Goal: Find specific page/section: Find specific page/section

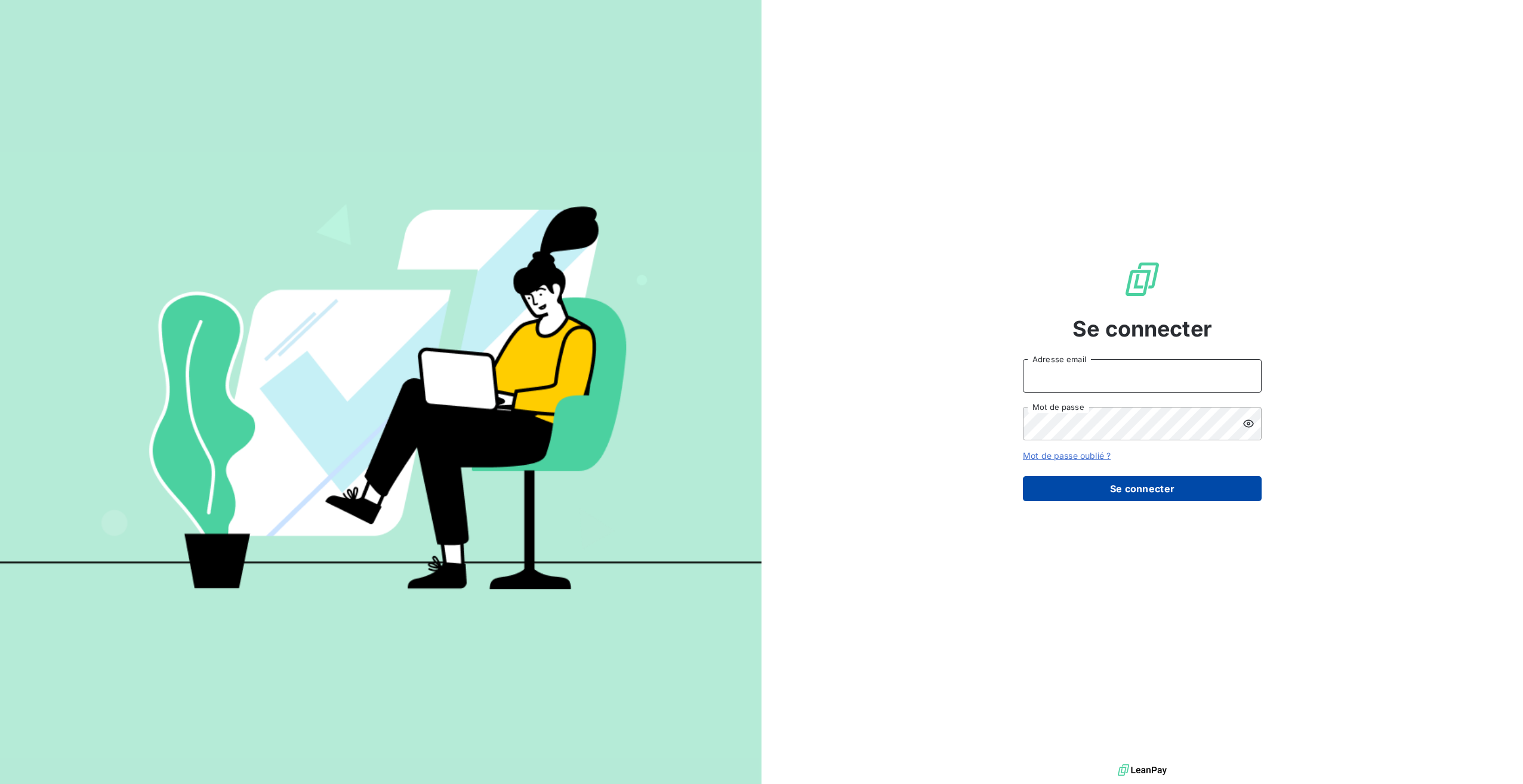
type input "[PERSON_NAME][EMAIL_ADDRESS][DOMAIN_NAME]"
click at [1167, 490] on button "Se connecter" at bounding box center [1142, 488] width 239 height 25
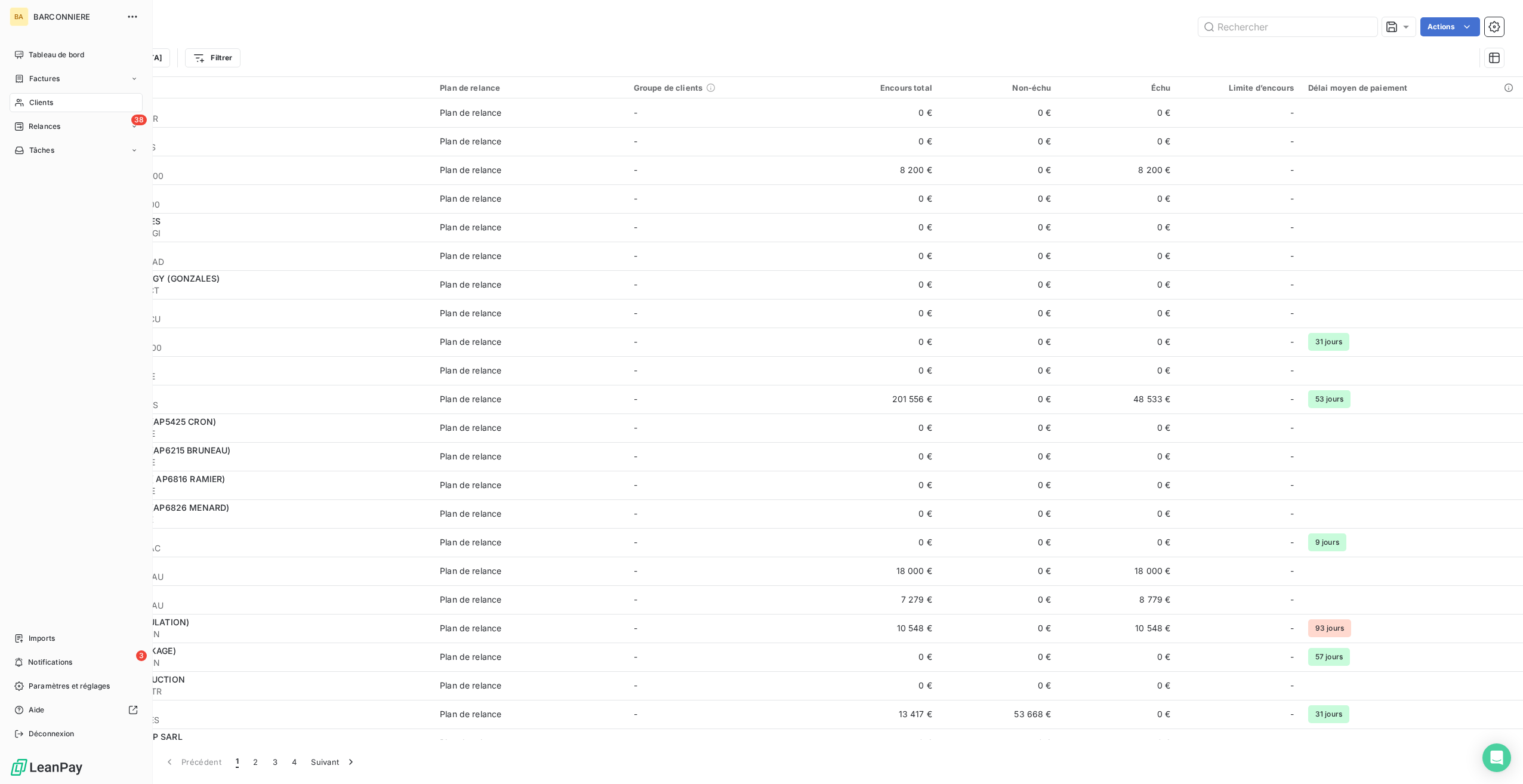
click at [32, 103] on span "Clients" at bounding box center [41, 102] width 23 height 11
click at [42, 100] on span "Clients" at bounding box center [41, 102] width 23 height 11
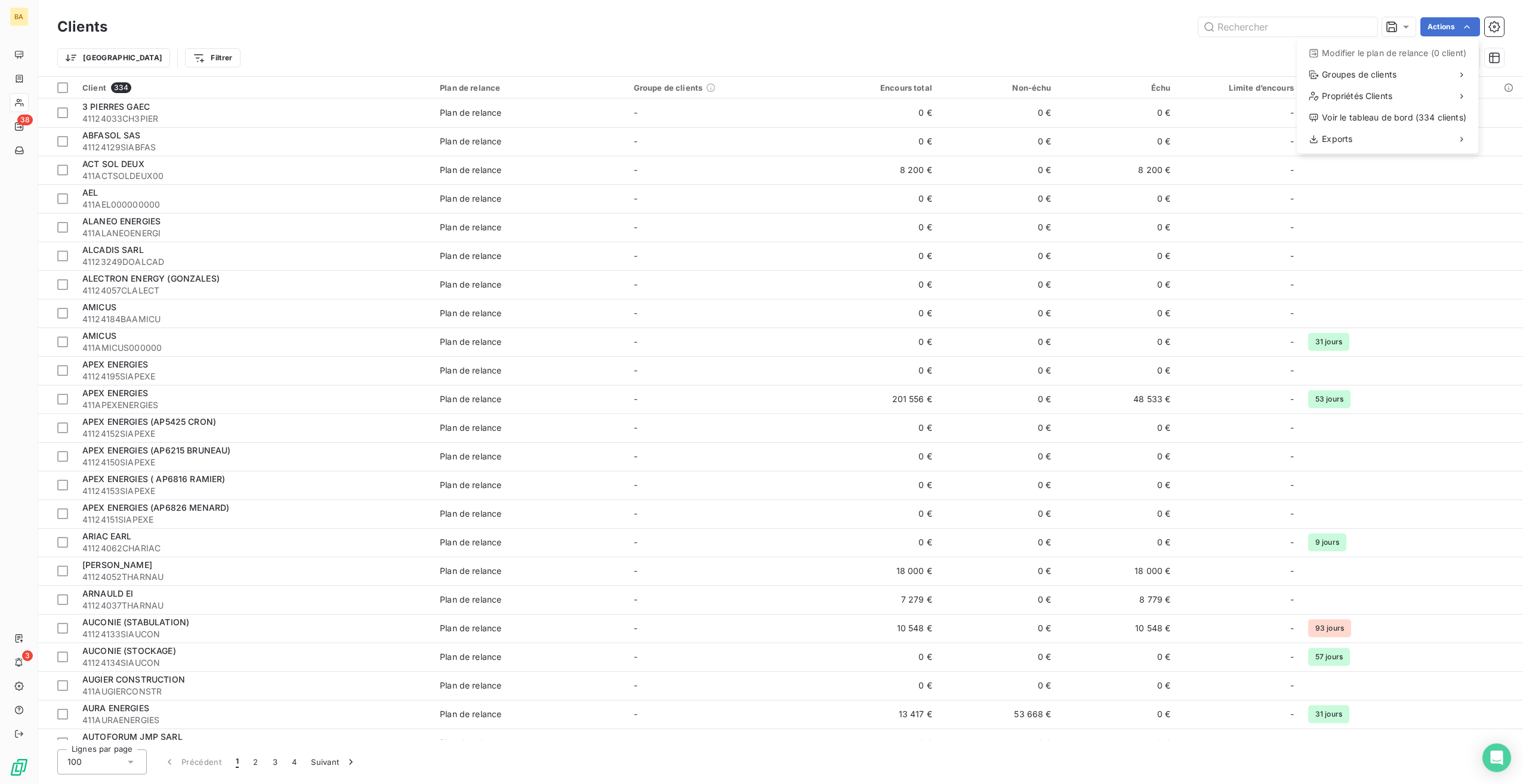
click at [1496, 23] on html "BA 38 3 Clients Actions Modifier le plan de relance (0 client) Groupes de clien…" at bounding box center [762, 392] width 1523 height 784
drag, startPoint x: 1496, startPoint y: 29, endPoint x: 1492, endPoint y: 54, distance: 25.3
click at [1497, 28] on icon "button" at bounding box center [1494, 27] width 12 height 12
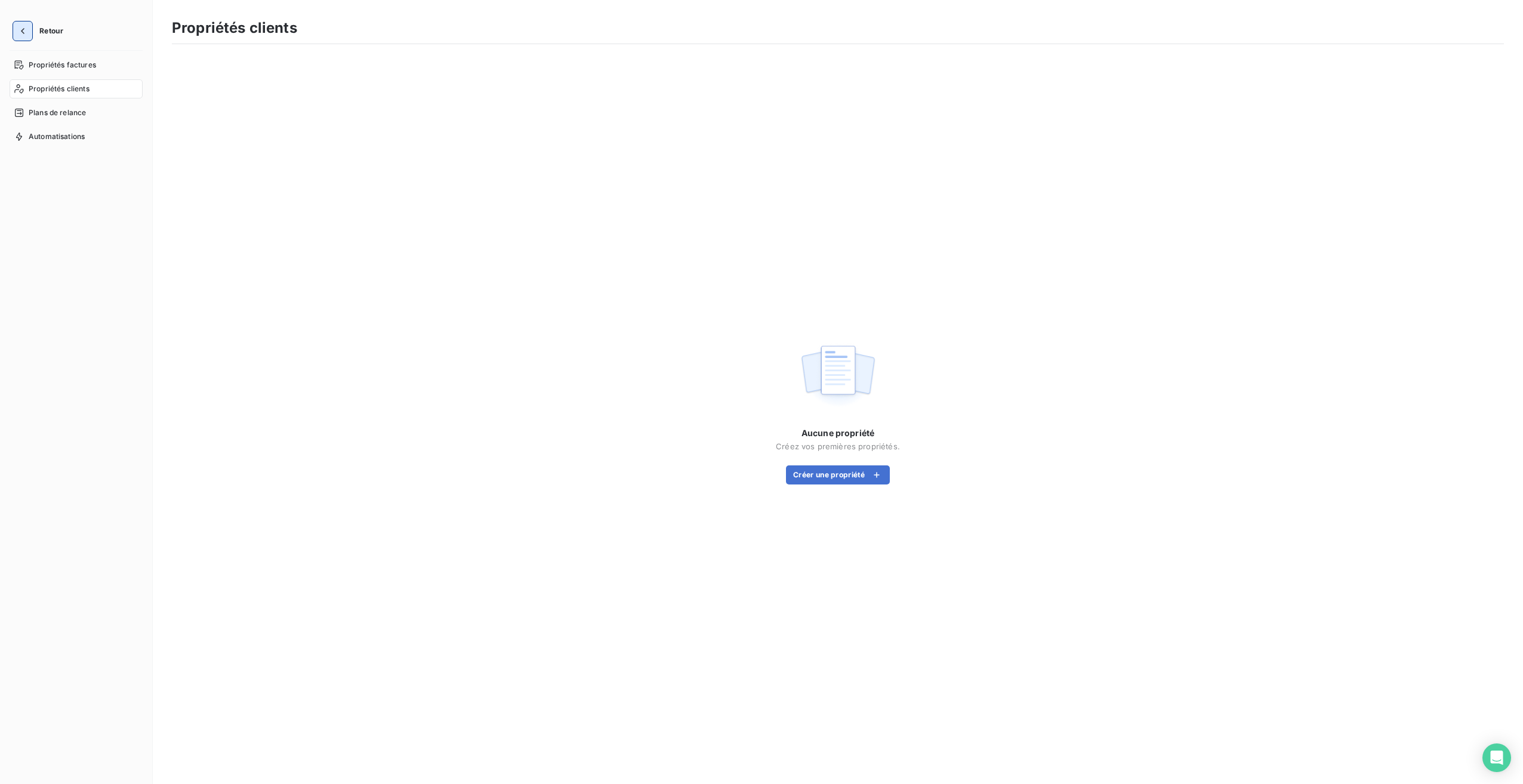
click at [21, 31] on icon "button" at bounding box center [23, 31] width 4 height 6
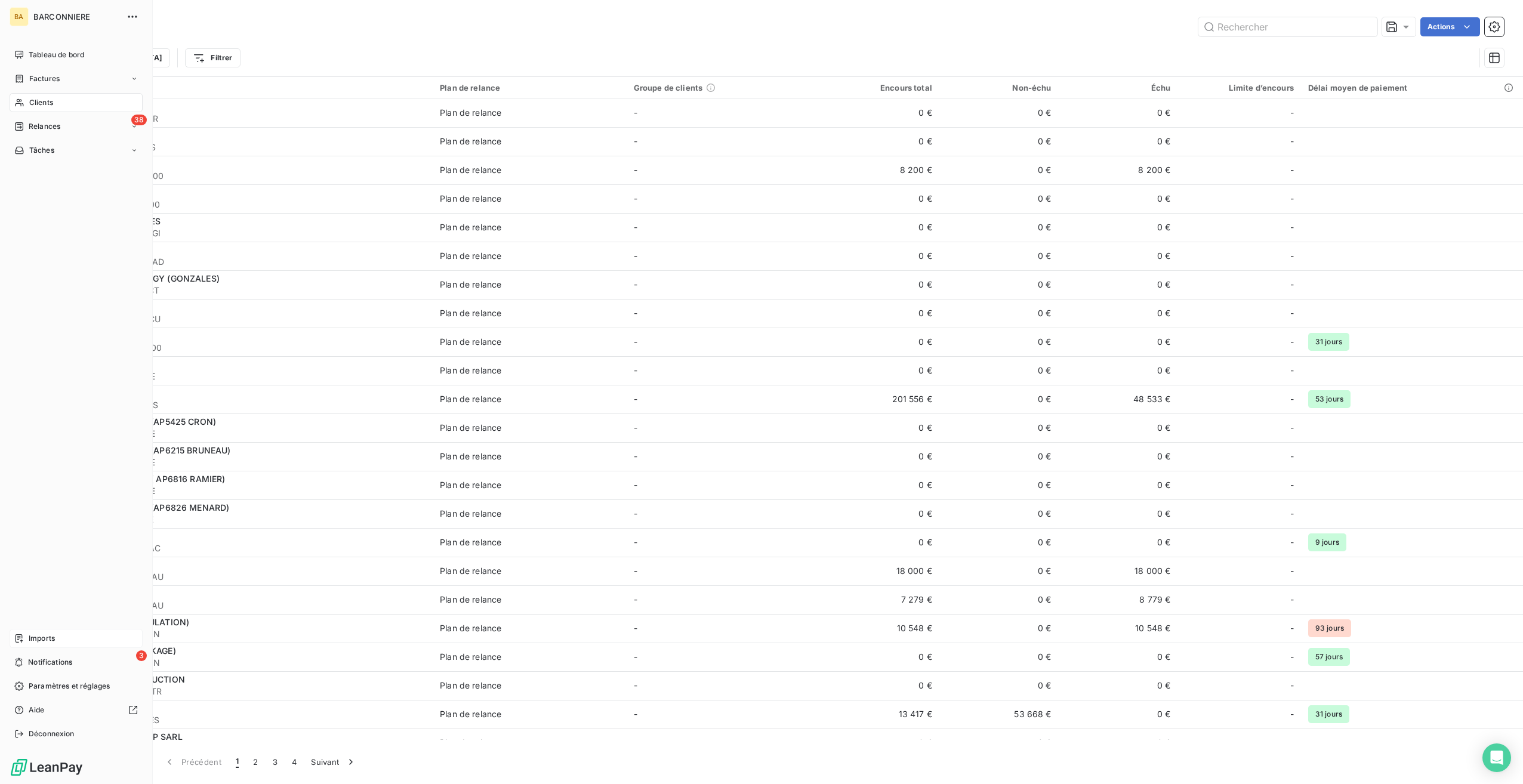
click at [32, 633] on span "Imports" at bounding box center [42, 639] width 27 height 11
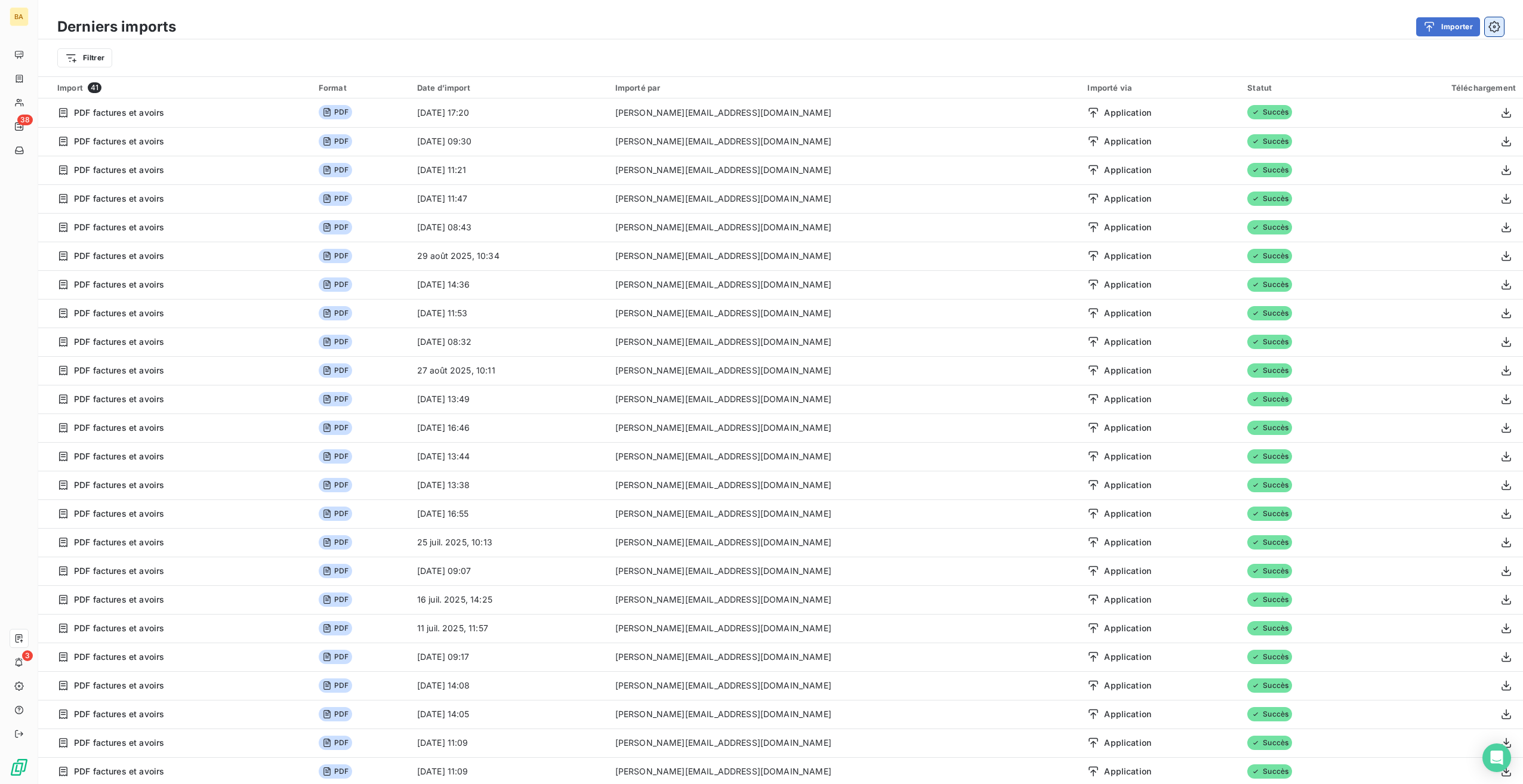
click at [1494, 25] on icon "button" at bounding box center [1494, 27] width 3 height 3
click at [1457, 27] on button "Importer" at bounding box center [1448, 27] width 64 height 19
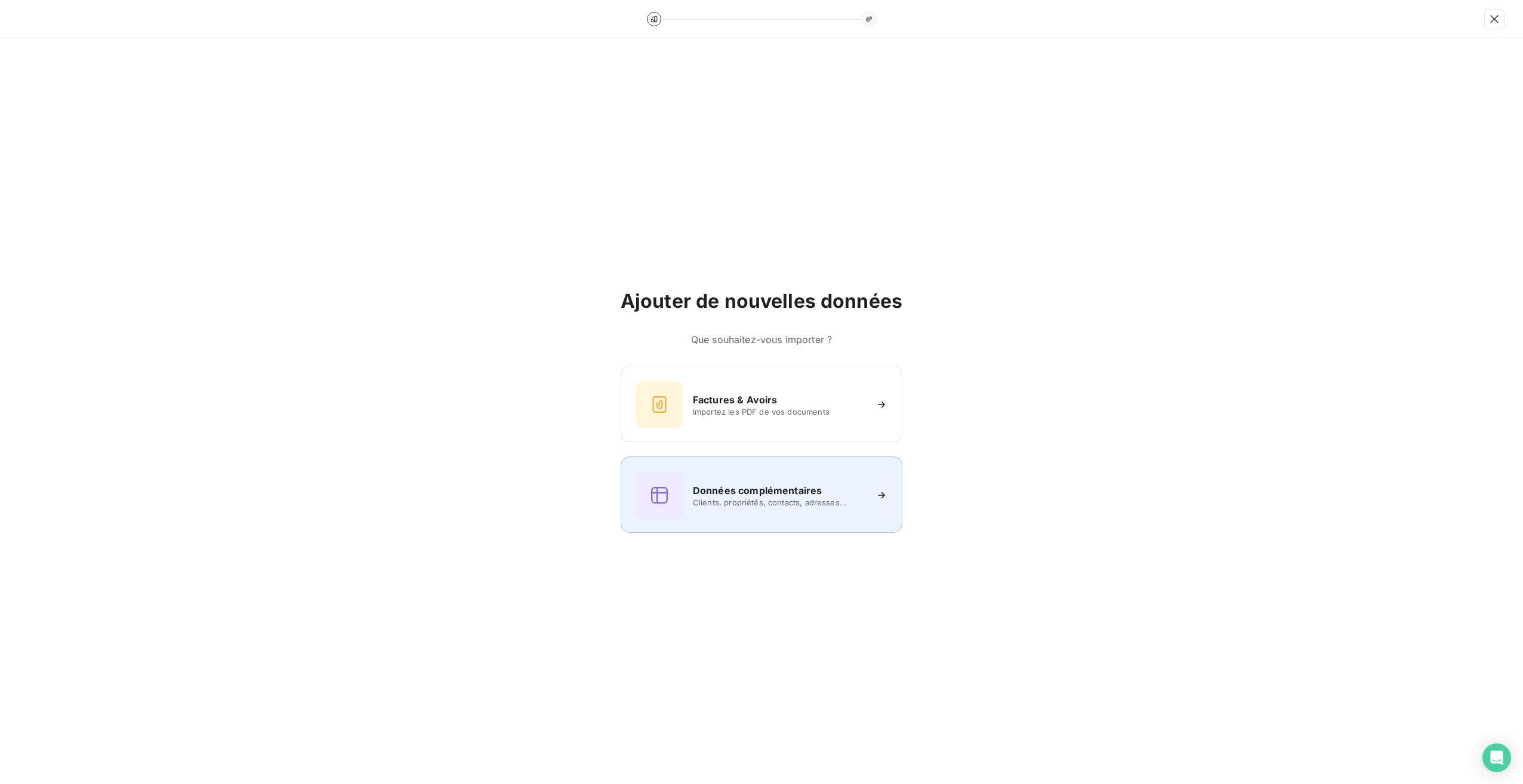
click at [760, 502] on span "Clients, propriétés, contacts, adresses..." at bounding box center [779, 502] width 173 height 10
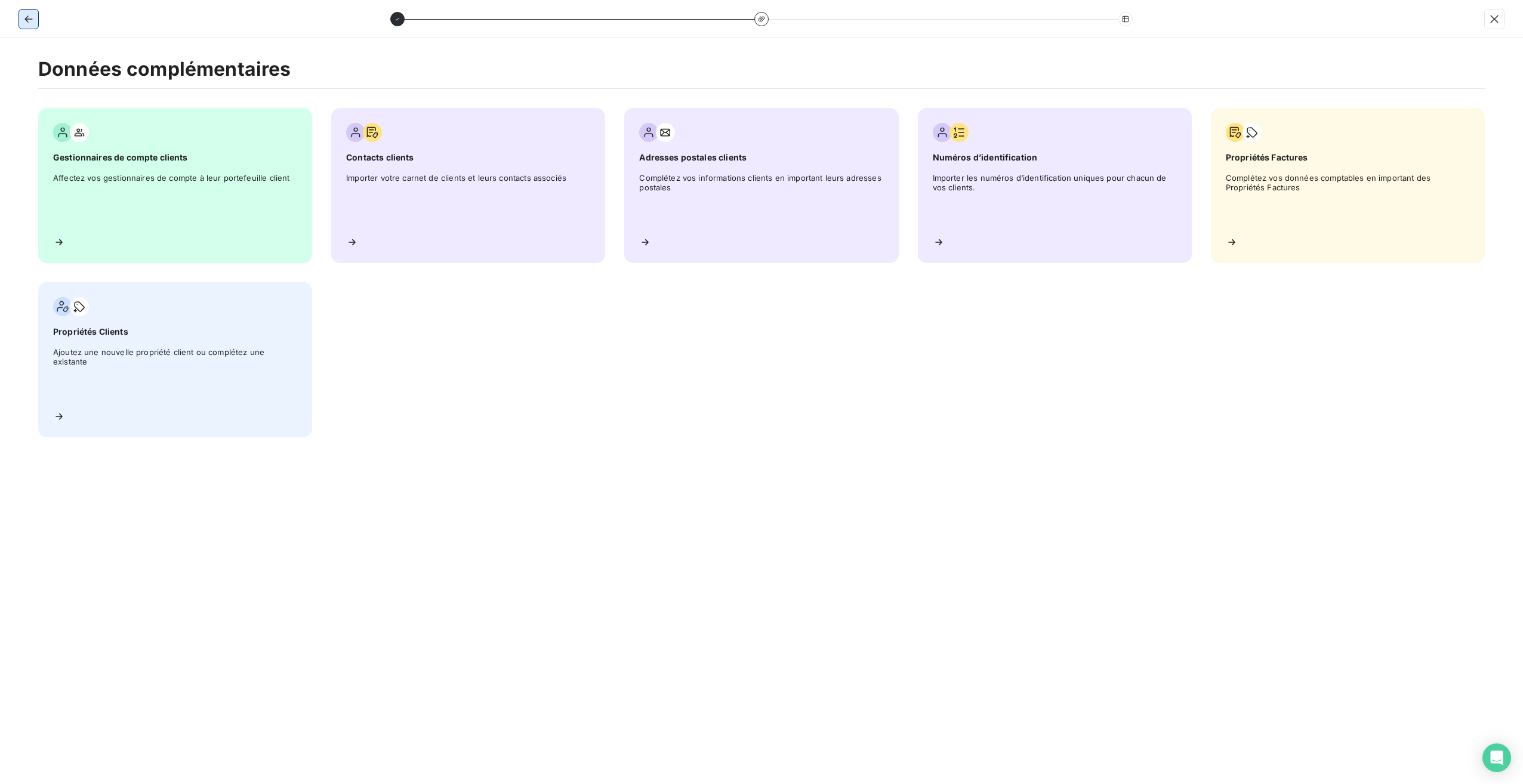
drag, startPoint x: 30, startPoint y: 18, endPoint x: 31, endPoint y: 33, distance: 15.0
click at [30, 19] on icon "button" at bounding box center [29, 19] width 12 height 12
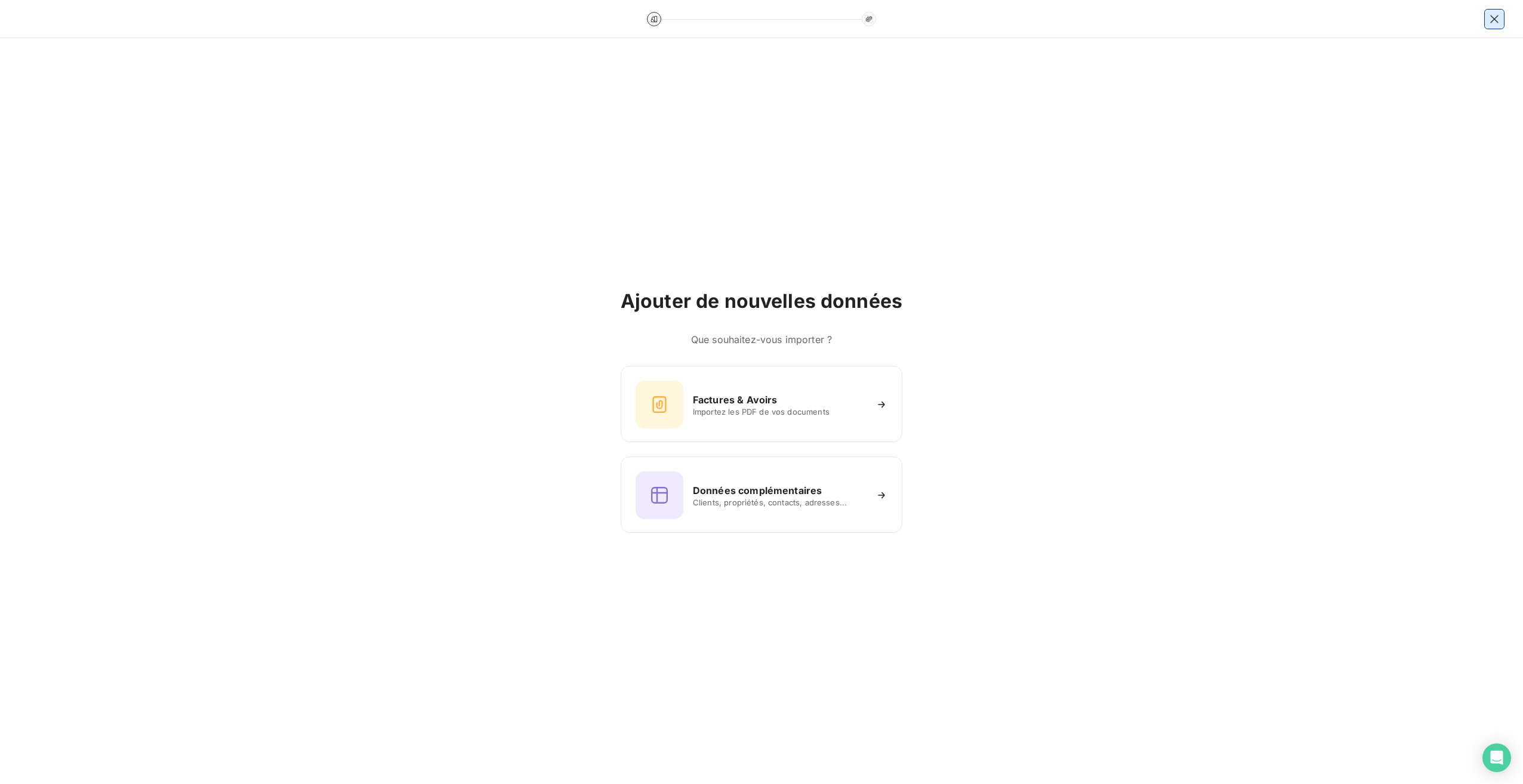
click at [1492, 17] on icon "button" at bounding box center [1493, 19] width 8 height 8
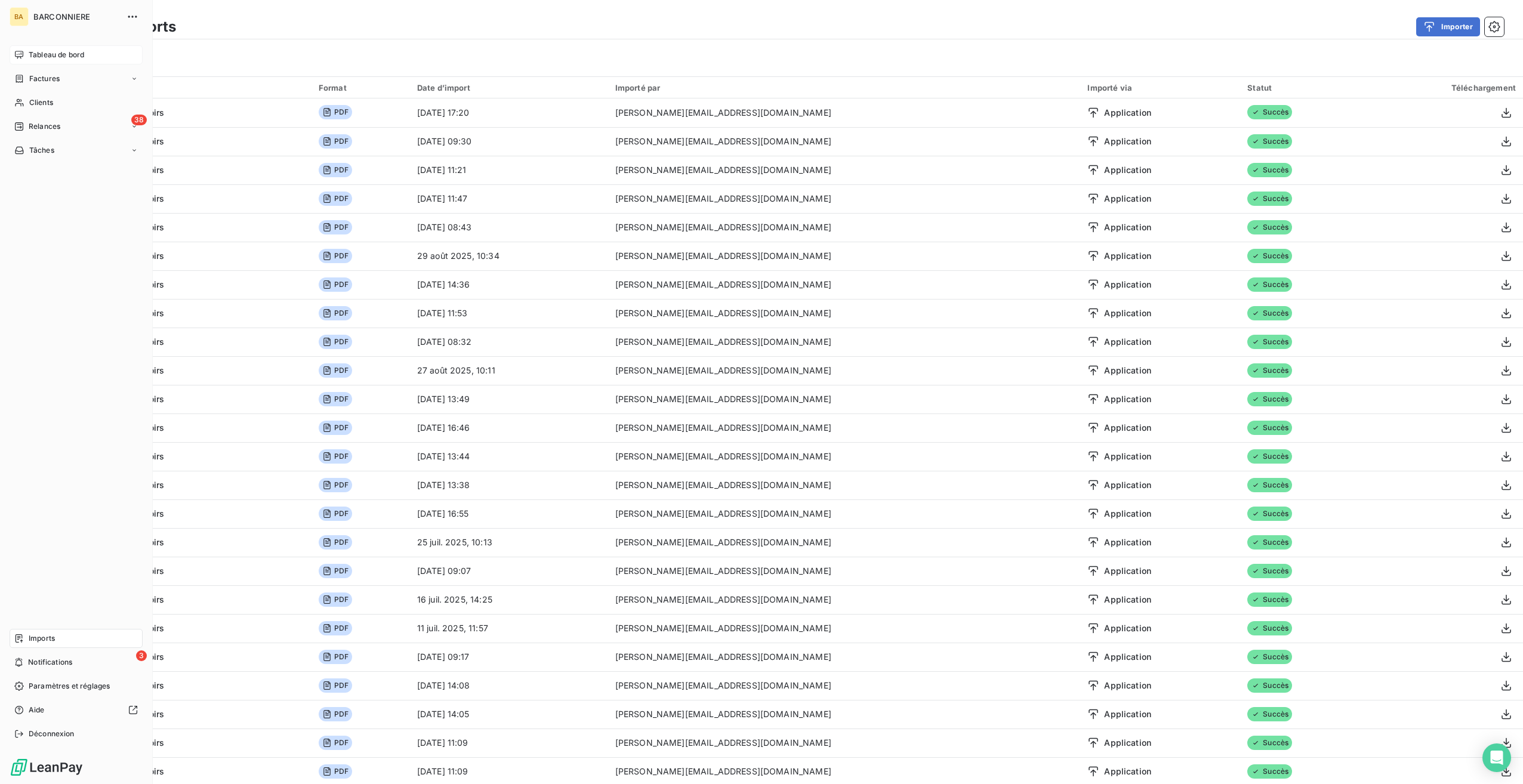
click at [41, 52] on span "Tableau de bord" at bounding box center [56, 55] width 55 height 11
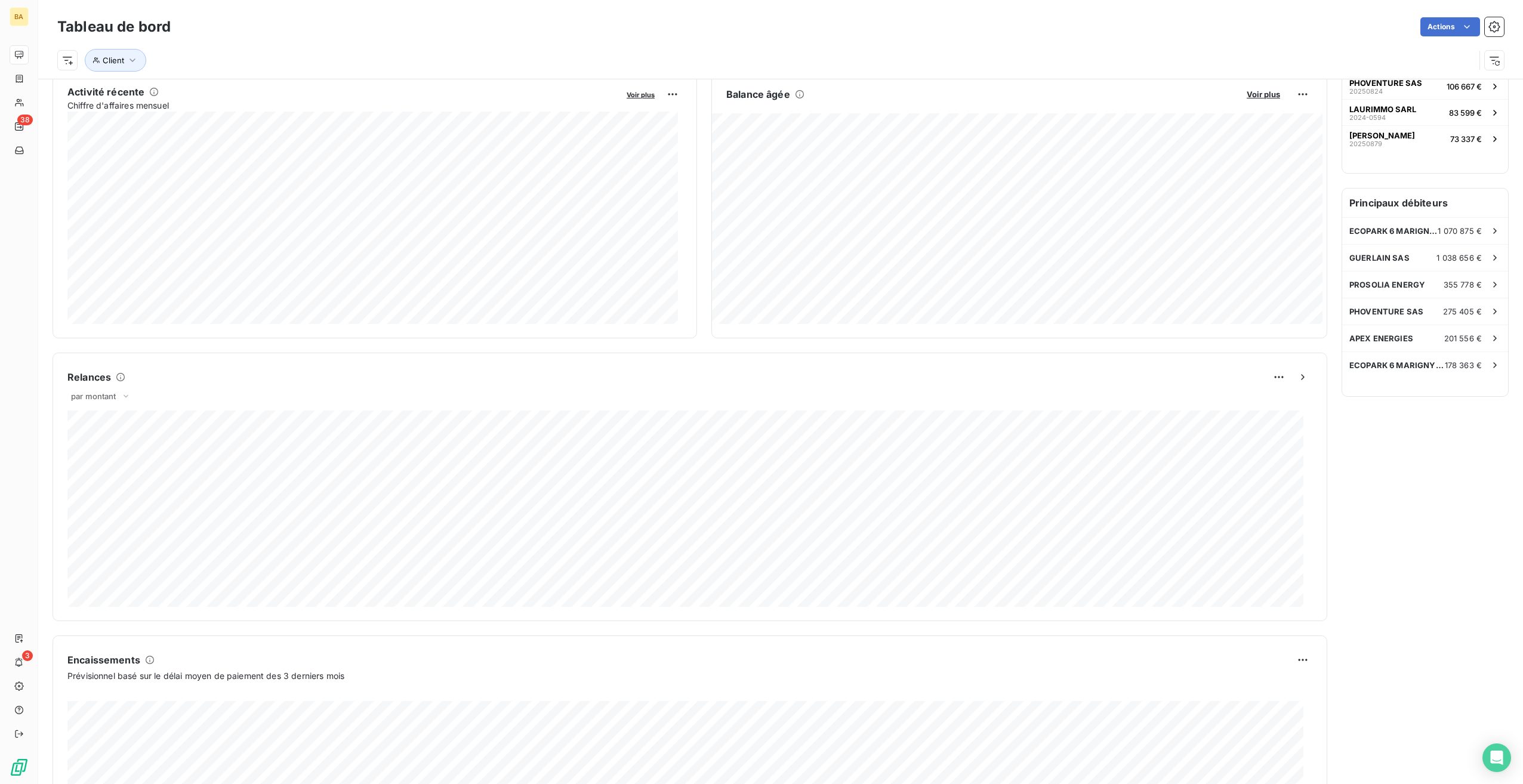
scroll to position [119, 0]
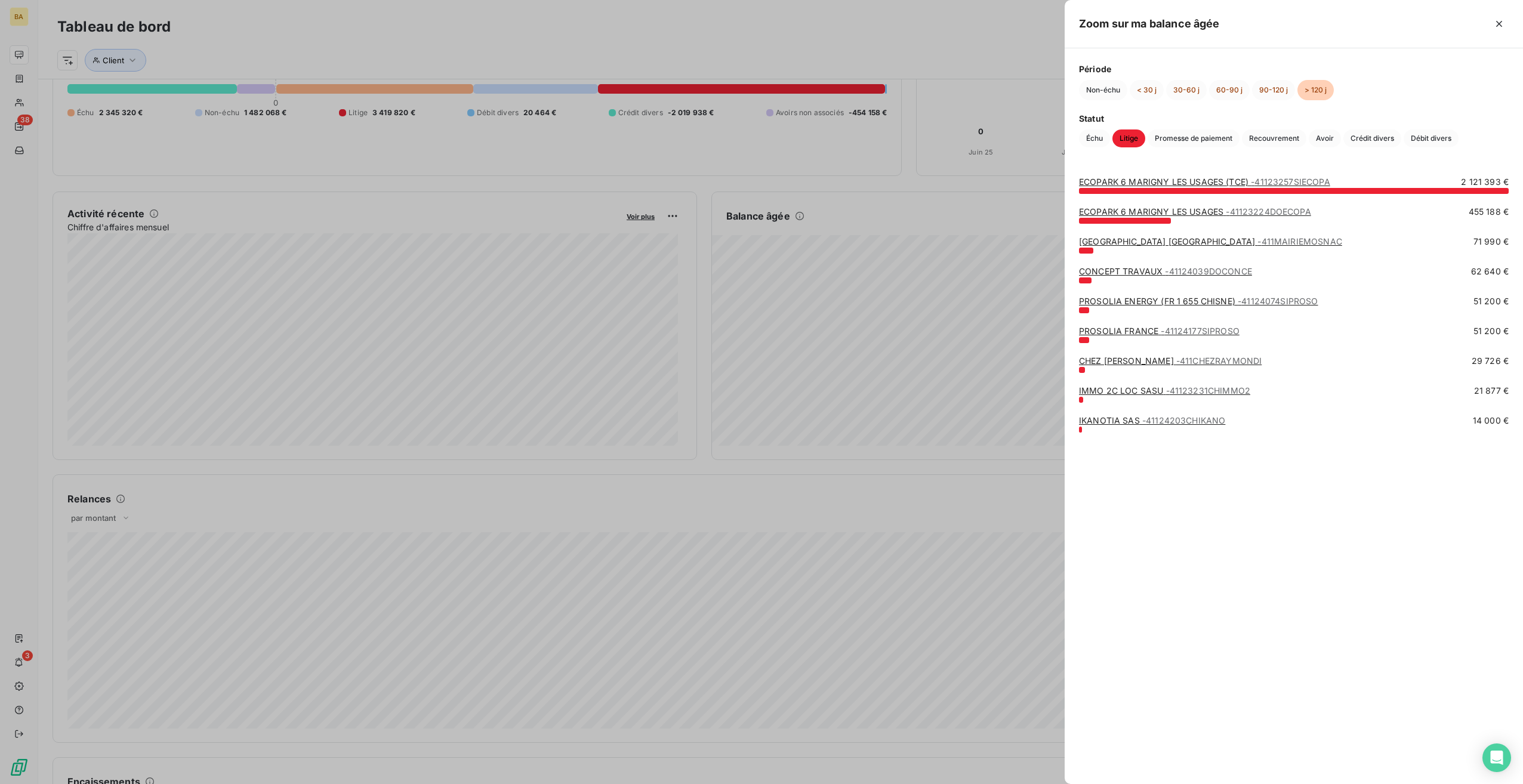
click at [1131, 239] on link "[GEOGRAPHIC_DATA] [GEOGRAPHIC_DATA] - 411MAIRIEMOSNAC" at bounding box center [1210, 241] width 263 height 10
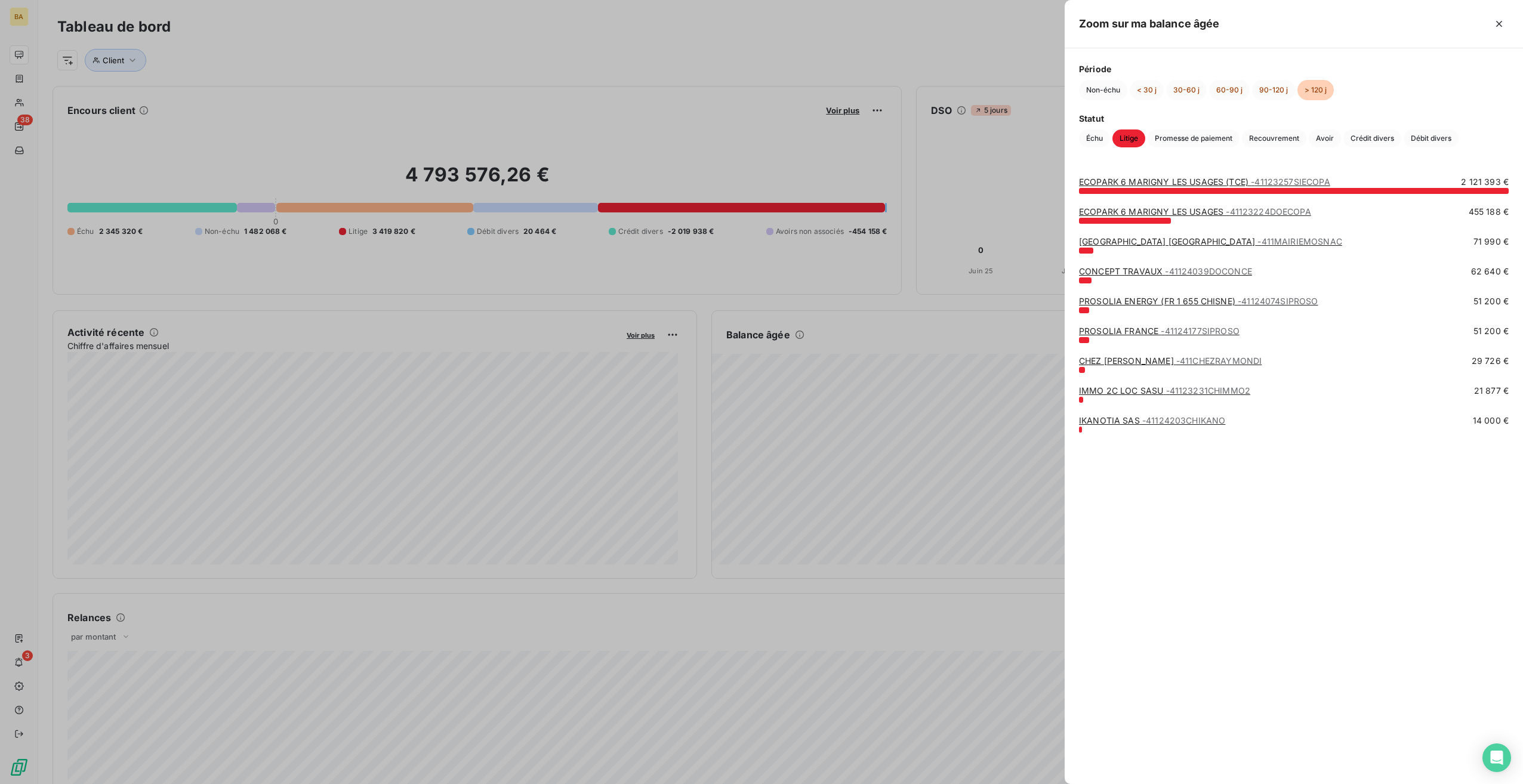
click at [886, 506] on div at bounding box center [762, 392] width 1523 height 784
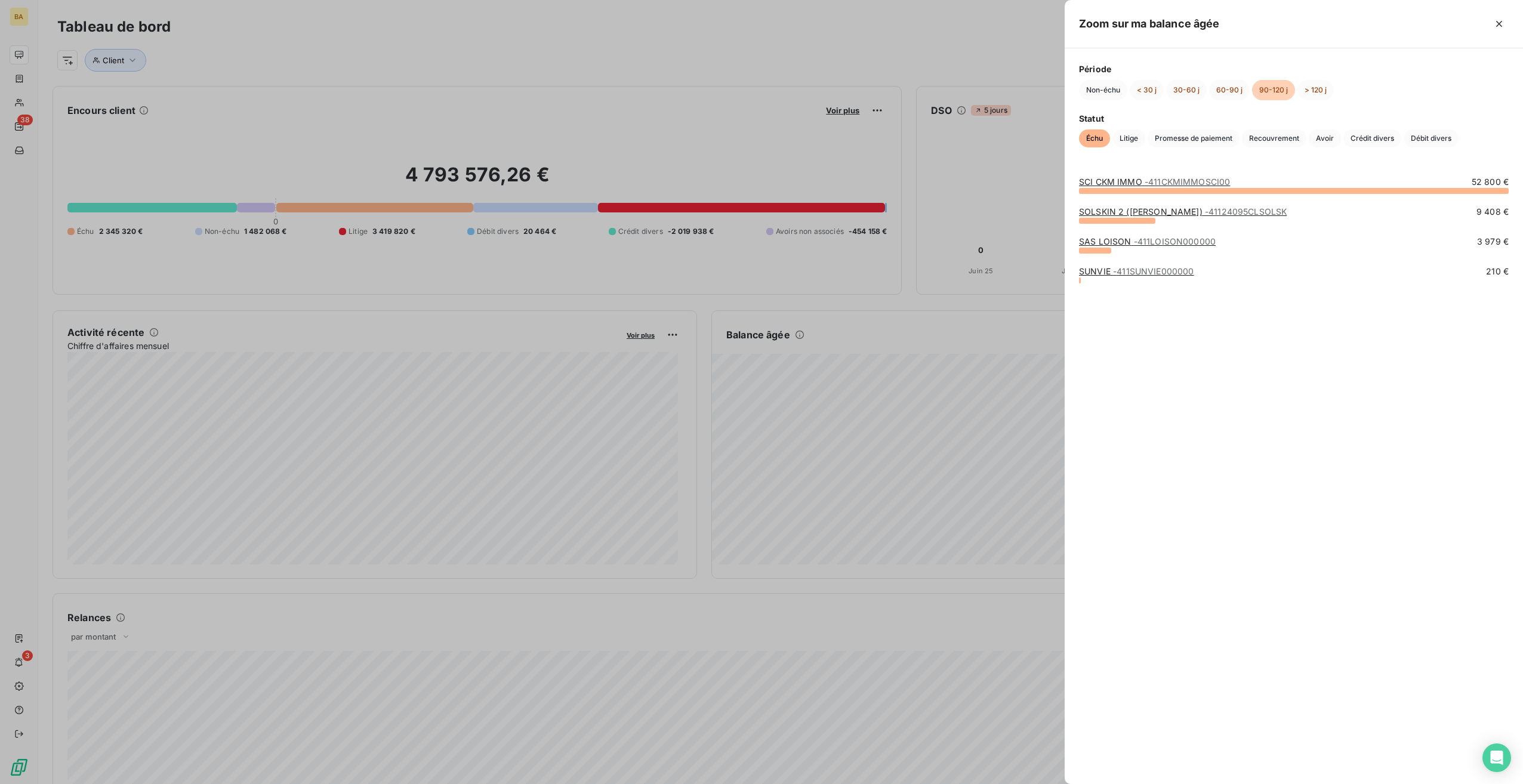
click at [916, 440] on div at bounding box center [762, 392] width 1523 height 784
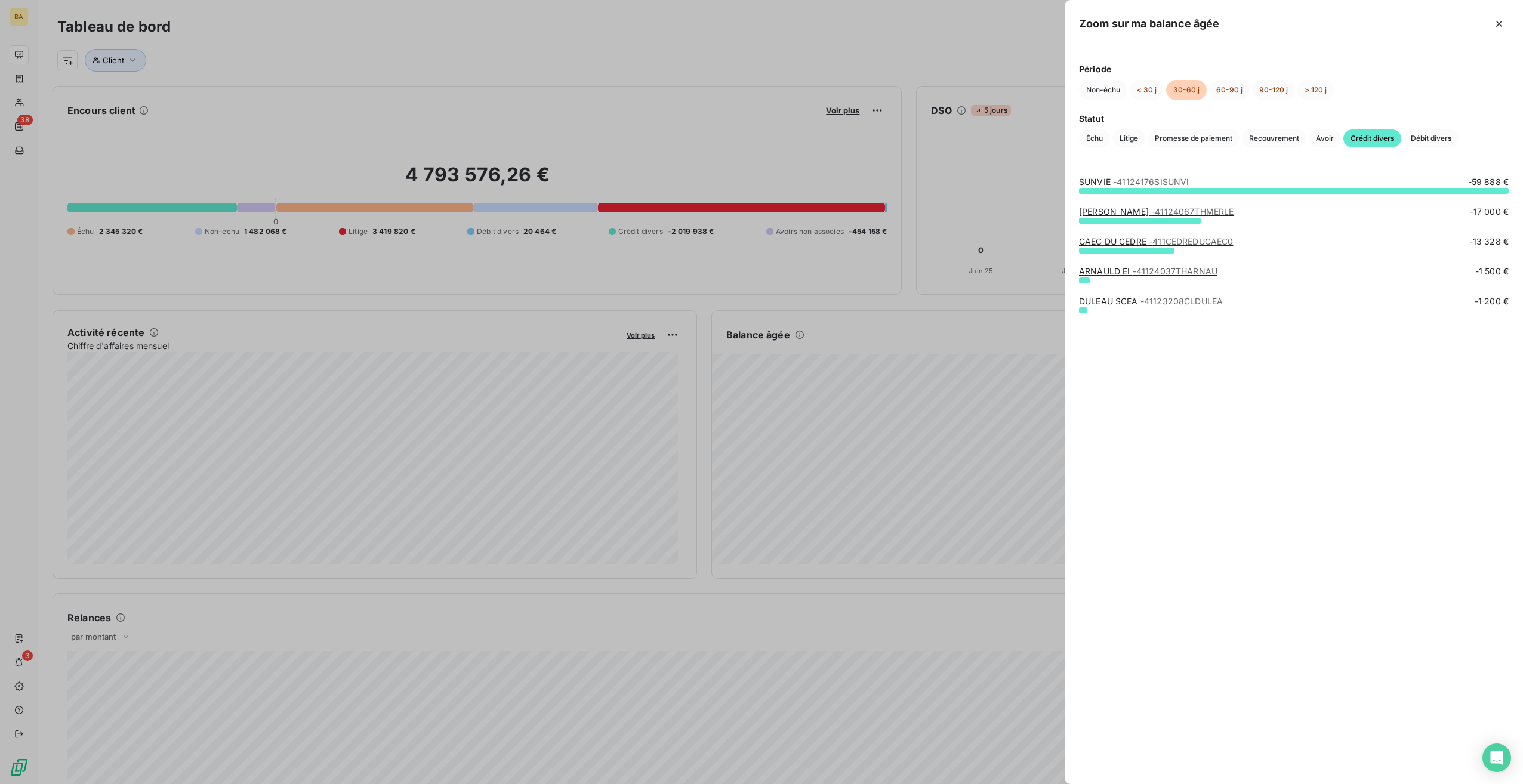
click at [934, 429] on div at bounding box center [762, 392] width 1523 height 784
